Goal: Obtain resource: Download file/media

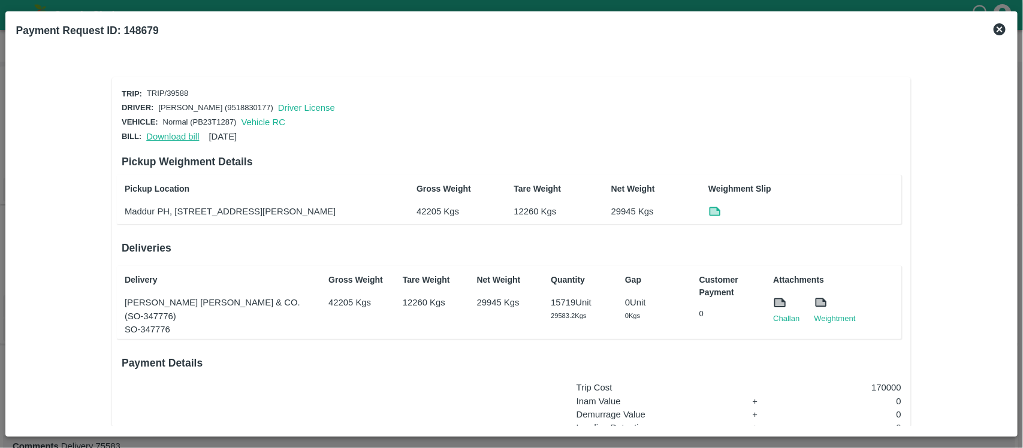
click at [168, 137] on link "Download bill" at bounding box center [172, 137] width 53 height 10
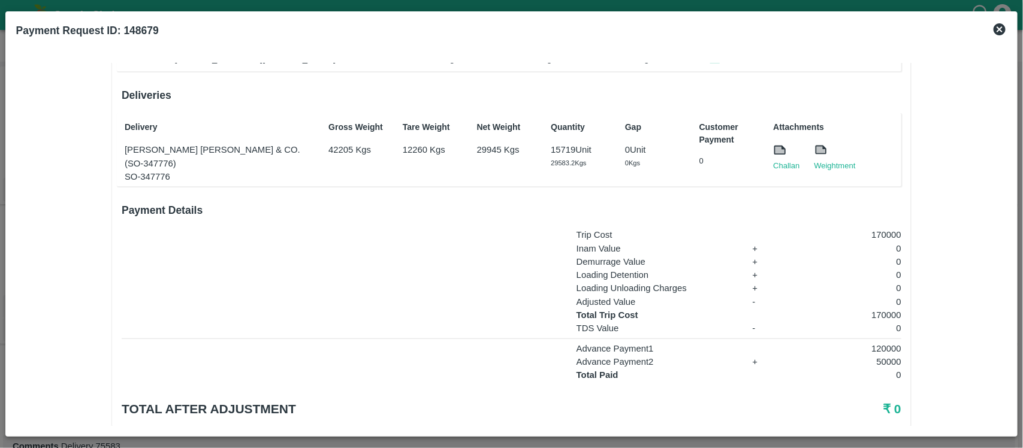
scroll to position [153, 0]
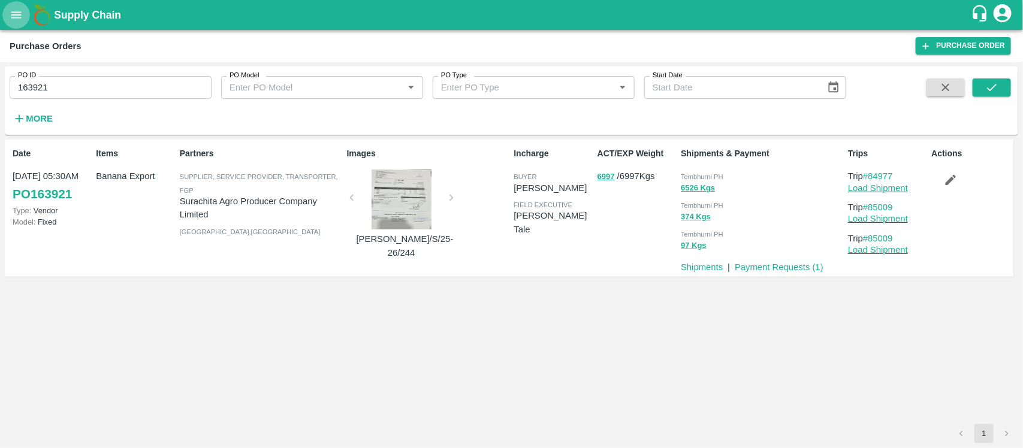
click at [13, 17] on icon "open drawer" at bounding box center [16, 14] width 10 height 7
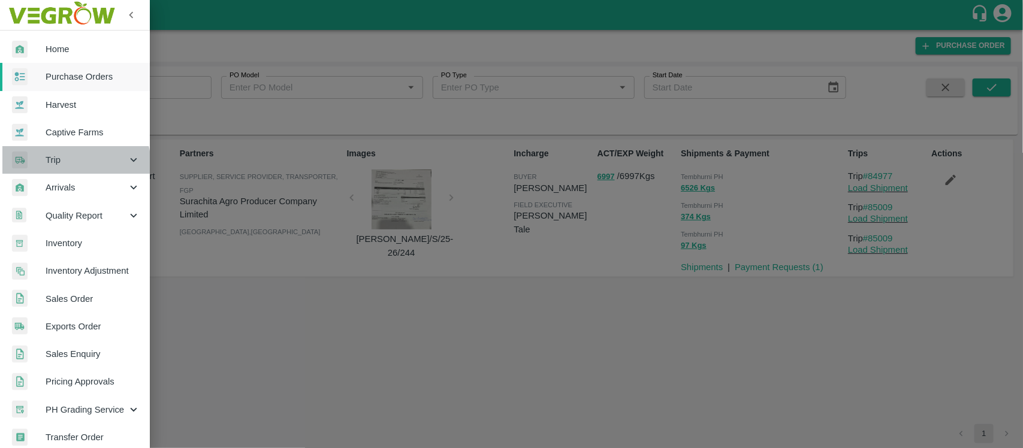
click at [72, 165] on span "Trip" at bounding box center [87, 159] width 82 height 13
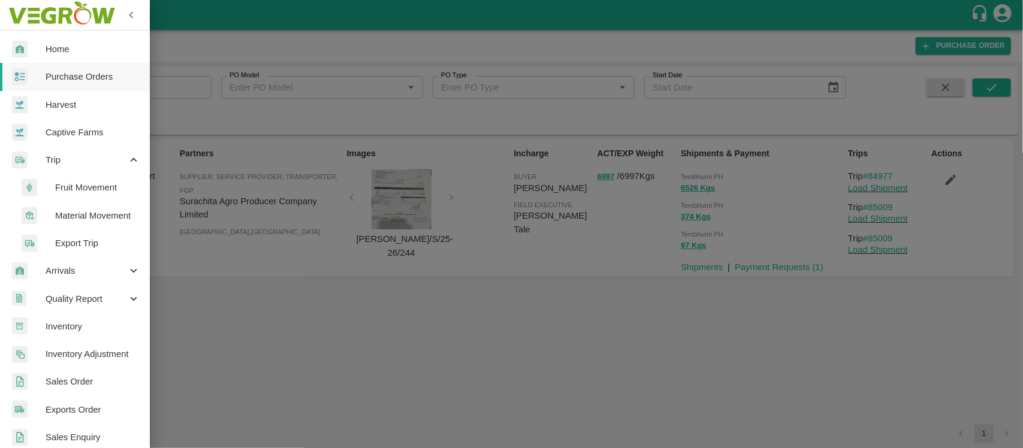
click at [83, 192] on span "Fruit Movement" at bounding box center [97, 187] width 85 height 13
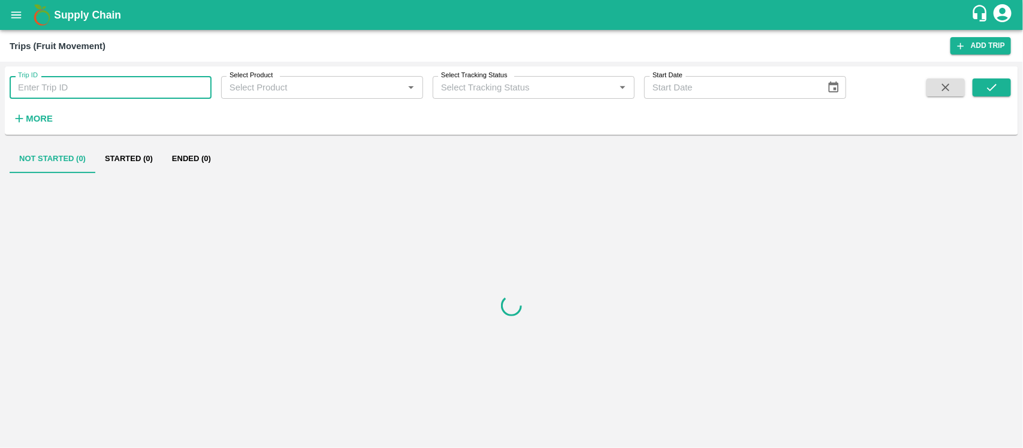
click at [124, 79] on input "Trip ID" at bounding box center [111, 87] width 202 height 23
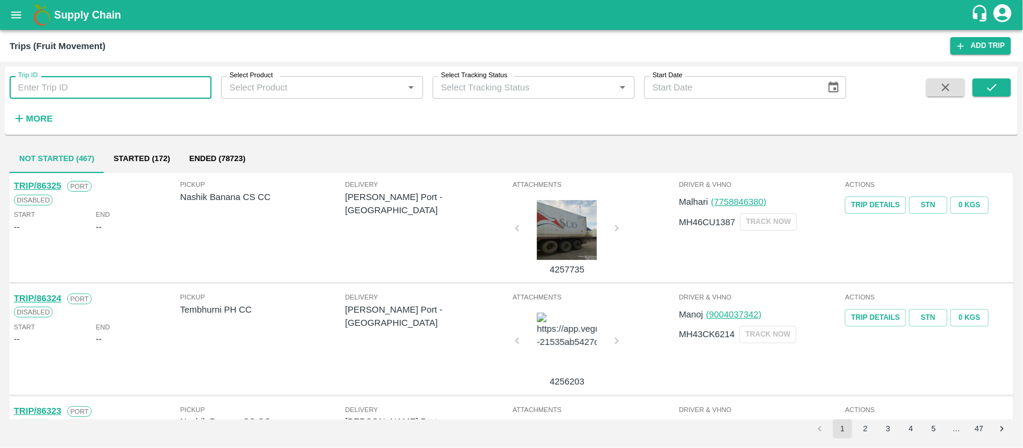
paste input "39588"
type input "39588"
click at [987, 86] on icon "submit" at bounding box center [991, 87] width 13 height 13
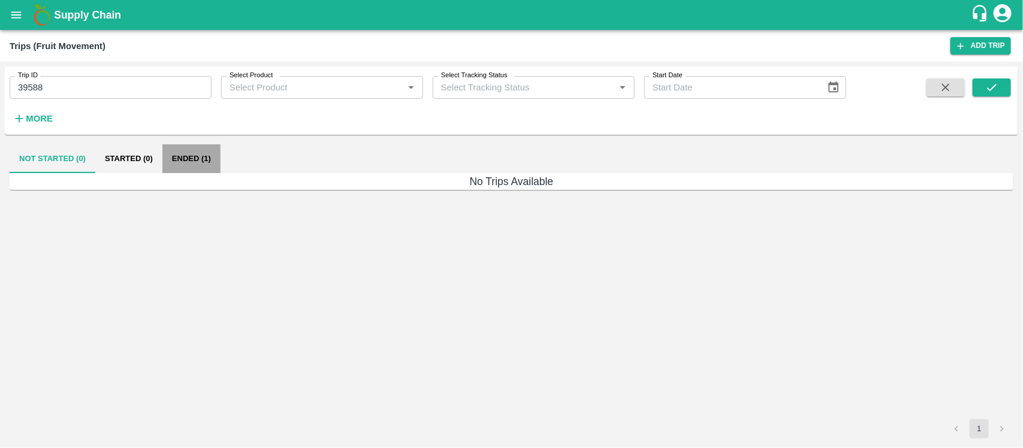
click at [187, 154] on button "Ended (1)" at bounding box center [191, 158] width 58 height 29
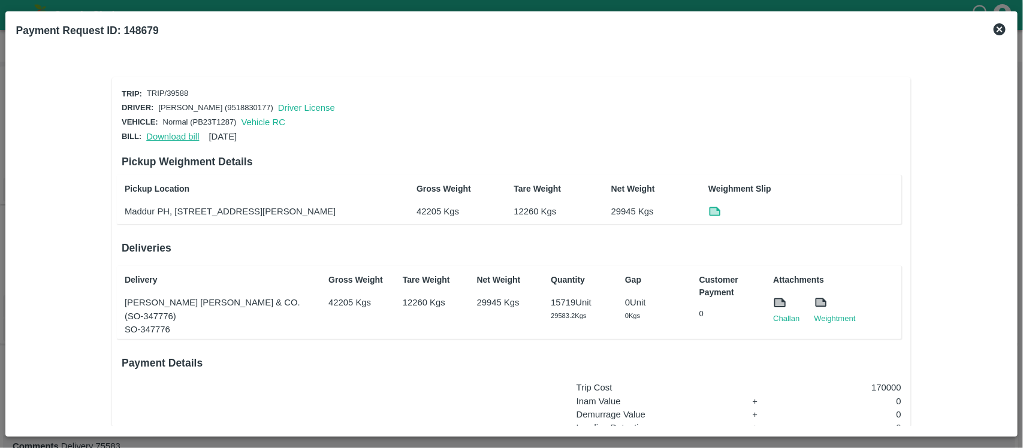
click at [164, 134] on link "Download bill" at bounding box center [172, 137] width 53 height 10
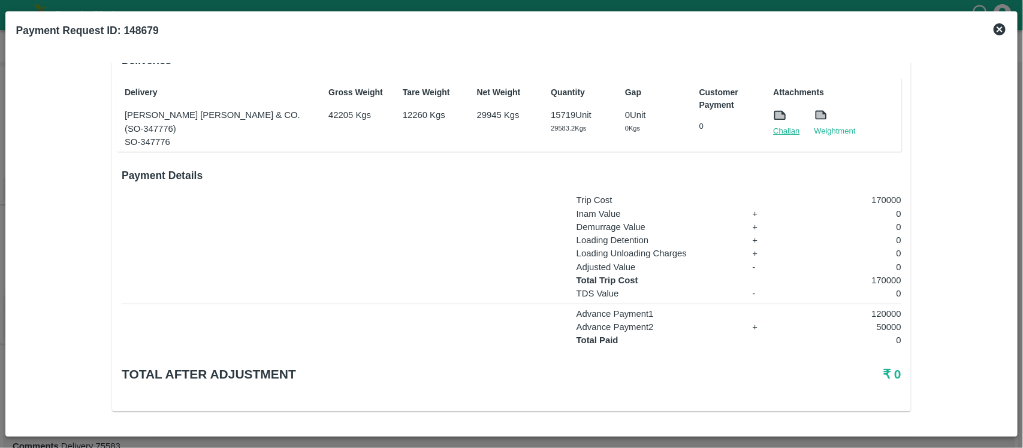
click at [781, 129] on link "Challan" at bounding box center [786, 131] width 26 height 12
click at [880, 271] on p "0" at bounding box center [847, 267] width 108 height 13
click at [880, 276] on p "170000" at bounding box center [847, 280] width 108 height 13
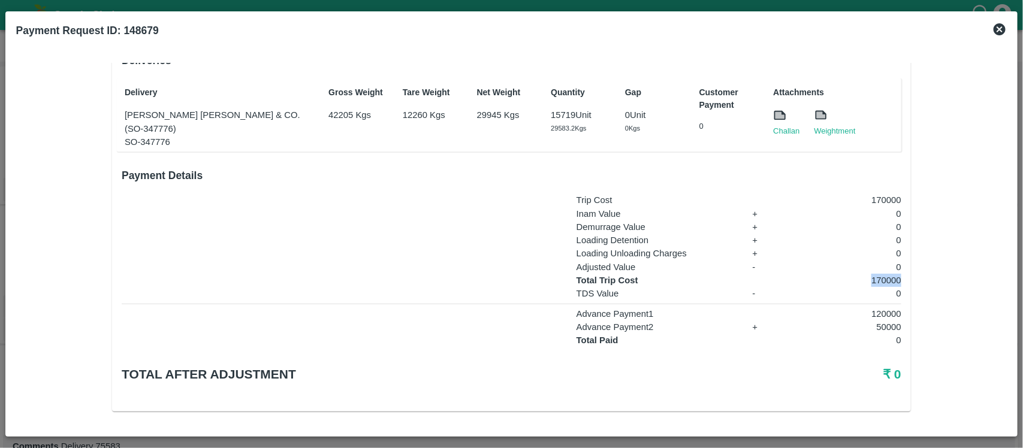
copy p "170000"
click at [565, 111] on p "15719 Unit" at bounding box center [581, 114] width 60 height 13
copy p "15719"
click at [887, 282] on p "170000" at bounding box center [847, 280] width 108 height 13
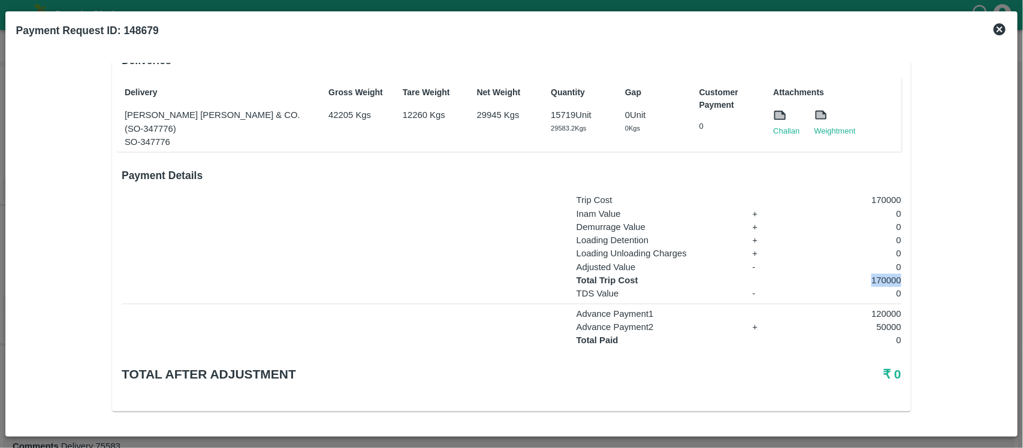
click at [887, 282] on p "170000" at bounding box center [847, 280] width 108 height 13
copy p "170000"
